Goal: Check status

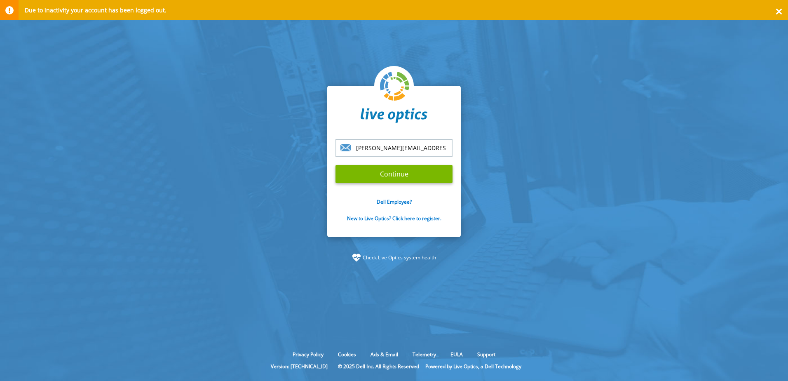
type input "[PERSON_NAME][EMAIL_ADDRESS][DOMAIN_NAME]"
click at [335, 165] on input "Continue" at bounding box center [393, 174] width 117 height 18
click at [376, 178] on input "Continue" at bounding box center [393, 174] width 117 height 18
click at [367, 170] on input "Continue" at bounding box center [393, 174] width 117 height 18
click at [403, 165] on input "Continue" at bounding box center [393, 174] width 117 height 18
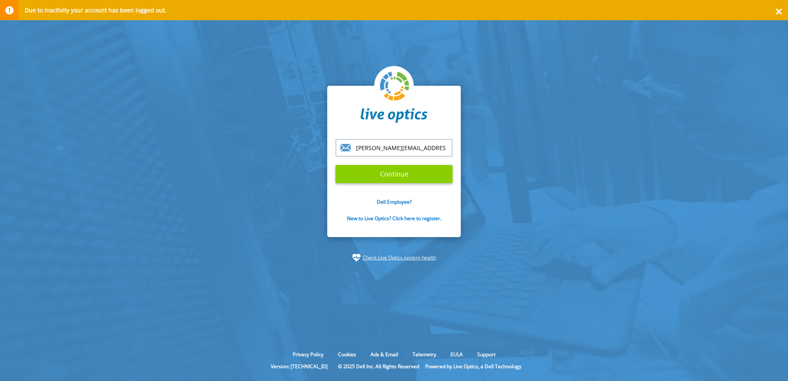
click at [401, 174] on input "Continue" at bounding box center [393, 174] width 117 height 18
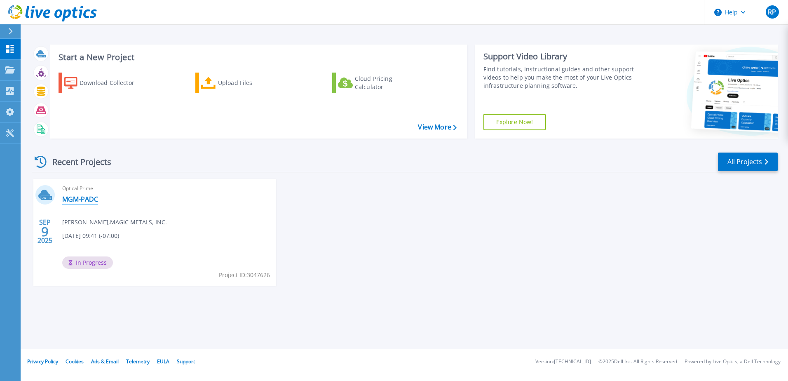
click at [79, 201] on link "MGM-PADC" at bounding box center [80, 199] width 36 height 8
